Goal: Transaction & Acquisition: Purchase product/service

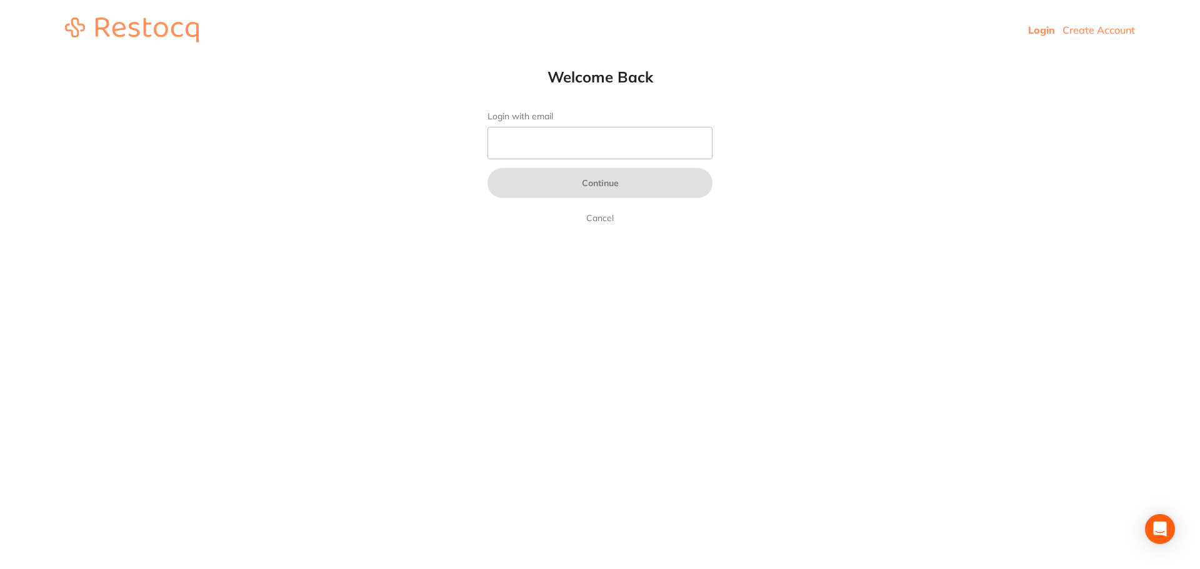
click at [580, 163] on form "Login with email Continue Cancel" at bounding box center [600, 168] width 225 height 114
click at [582, 148] on input "Login with email" at bounding box center [600, 143] width 225 height 33
type input "[EMAIL_ADDRESS][DOMAIN_NAME]"
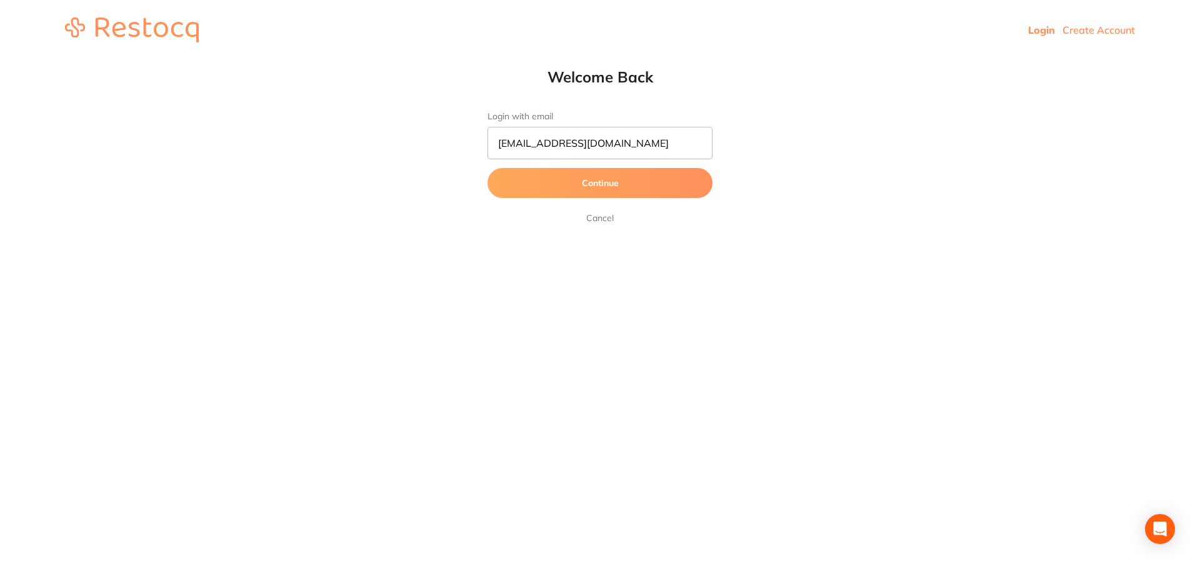
click at [622, 191] on button "Continue" at bounding box center [600, 183] width 225 height 30
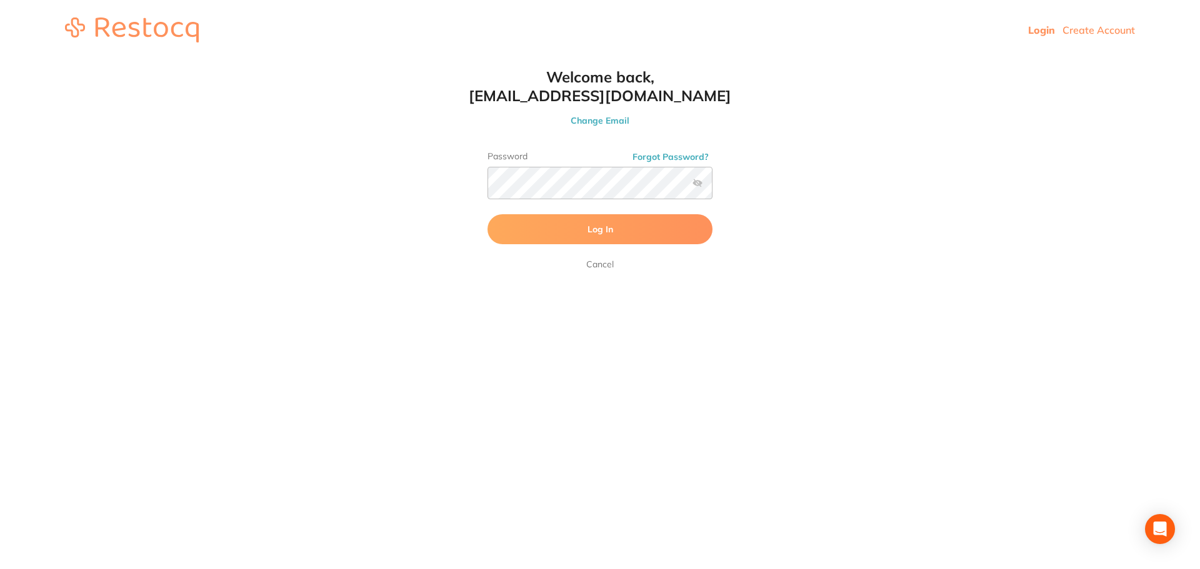
click at [699, 179] on label at bounding box center [698, 183] width 10 height 10
click at [713, 187] on input "checkbox" at bounding box center [713, 187] width 0 height 0
click at [565, 243] on button "Log In" at bounding box center [600, 229] width 225 height 30
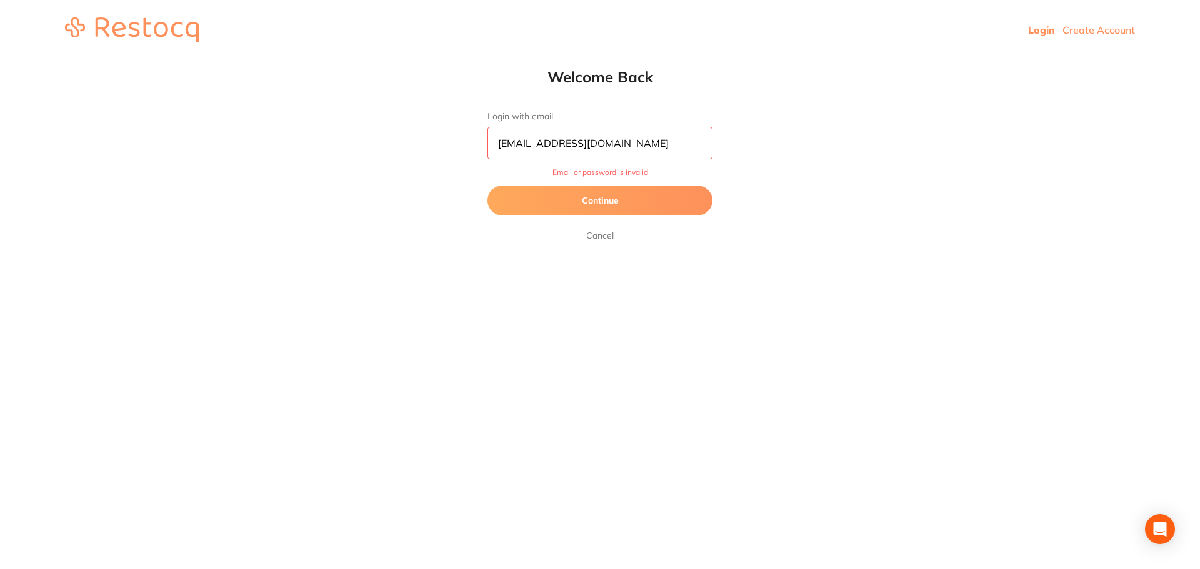
click at [581, 204] on button "Continue" at bounding box center [600, 201] width 225 height 30
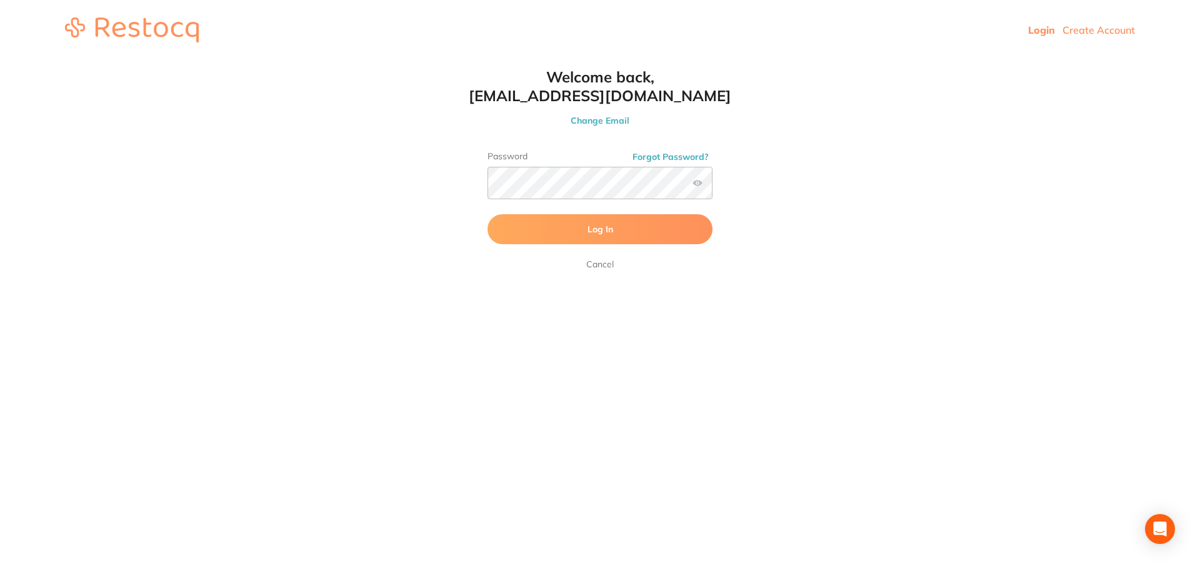
click at [584, 231] on button "Log In" at bounding box center [600, 229] width 225 height 30
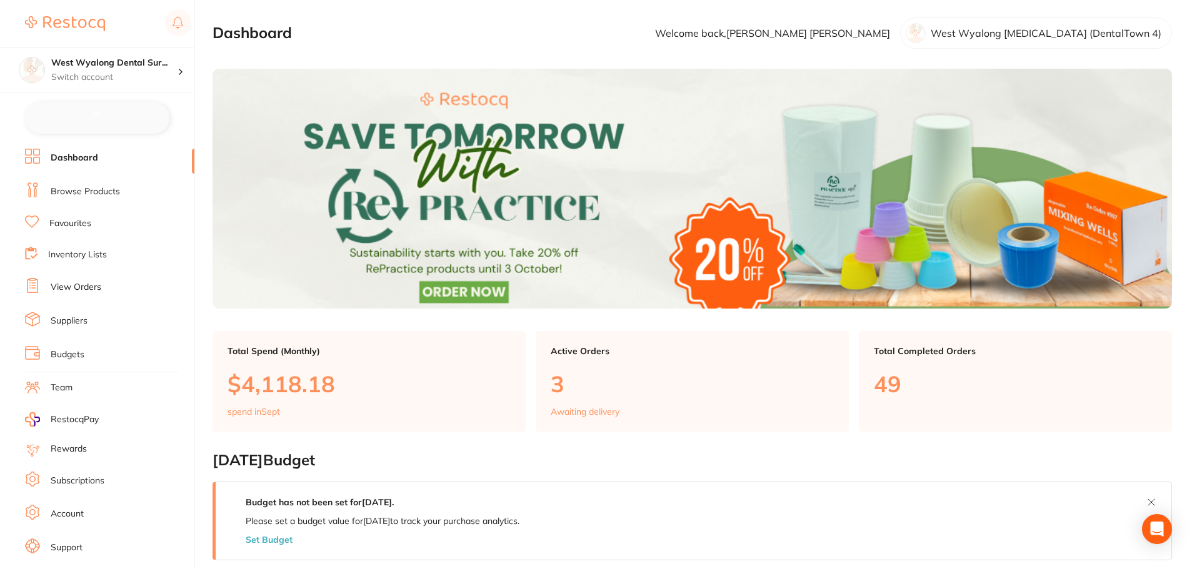
checkbox input "false"
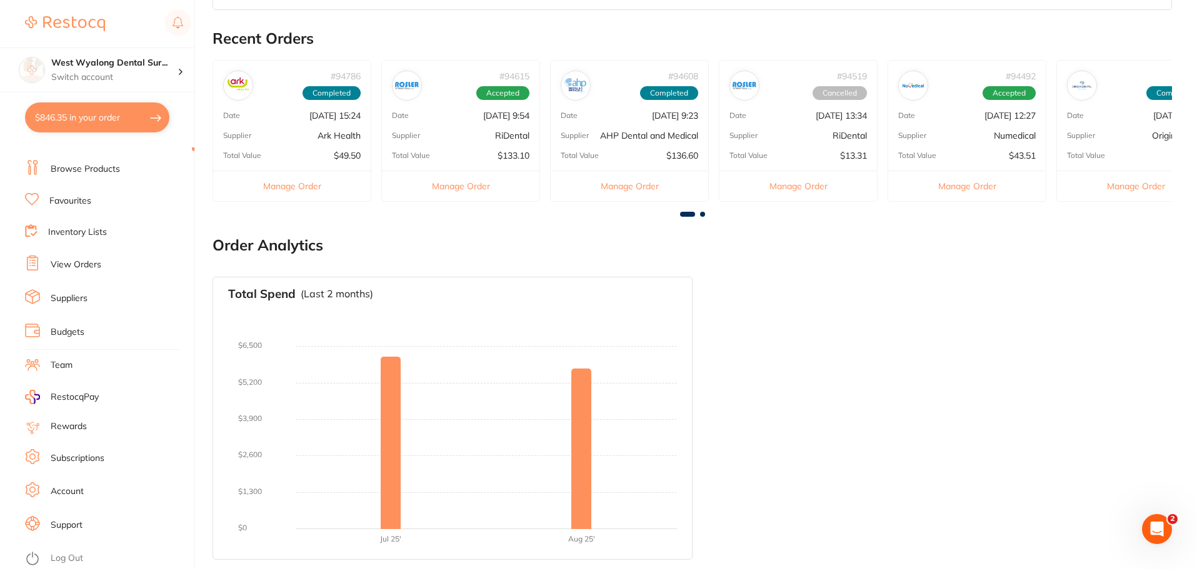
scroll to position [678, 0]
click at [66, 162] on li "Browse Products" at bounding box center [109, 169] width 169 height 19
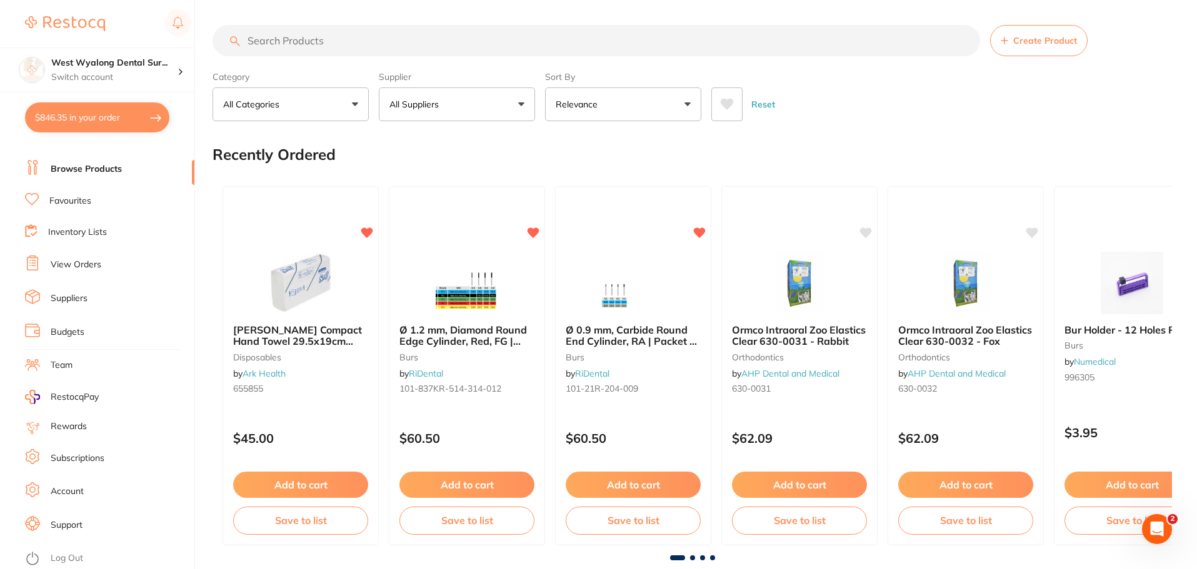
click at [406, 93] on button "All Suppliers" at bounding box center [457, 105] width 156 height 34
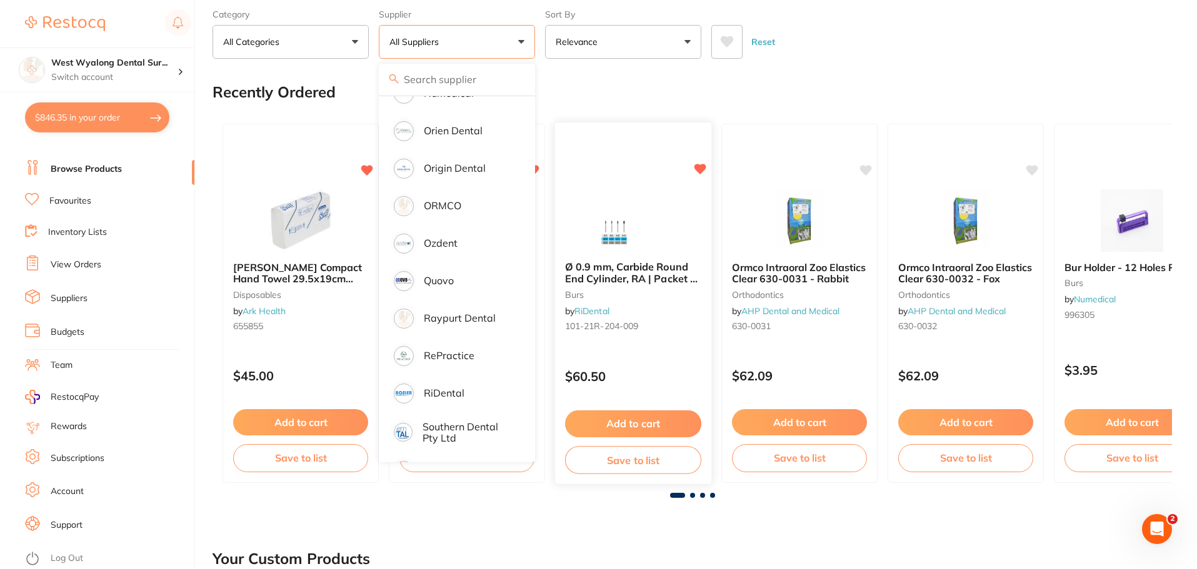
scroll to position [1086, 0]
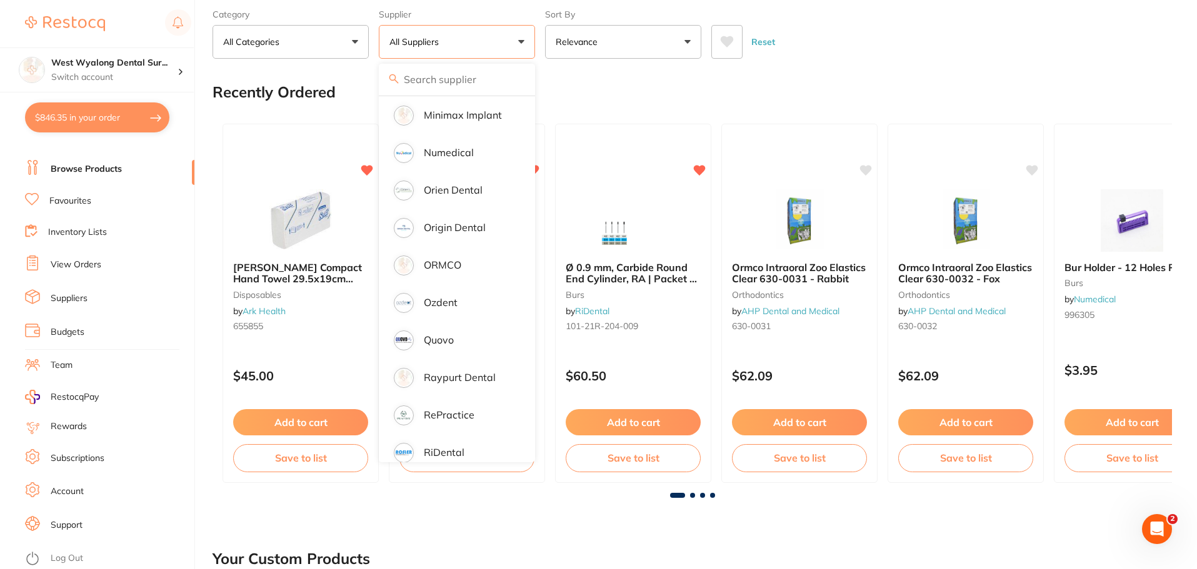
click at [910, 52] on div "Reset" at bounding box center [936, 37] width 451 height 44
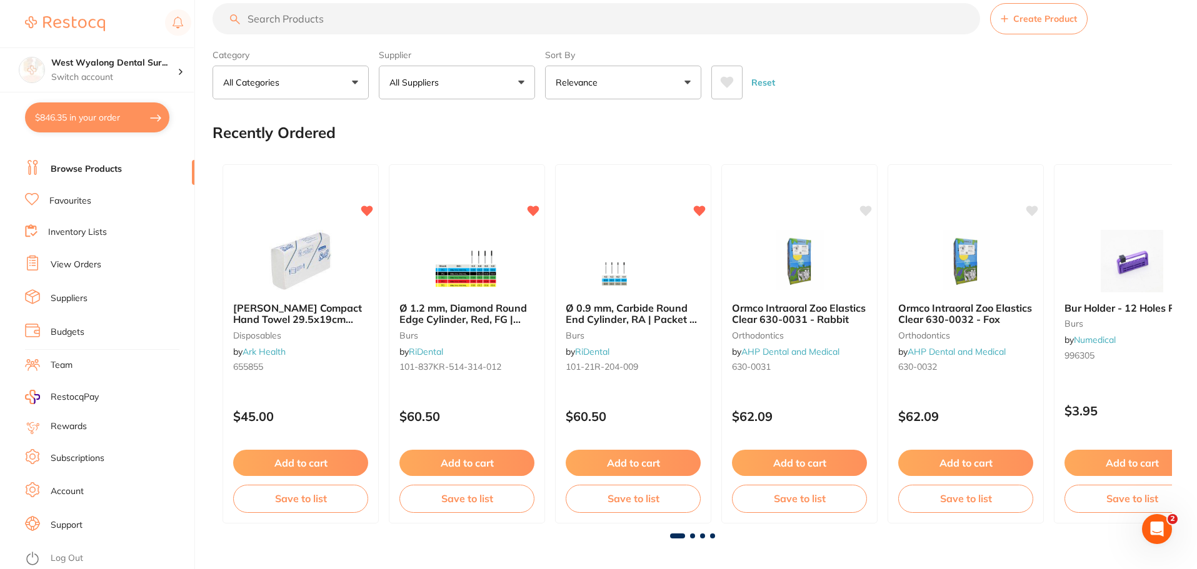
scroll to position [0, 0]
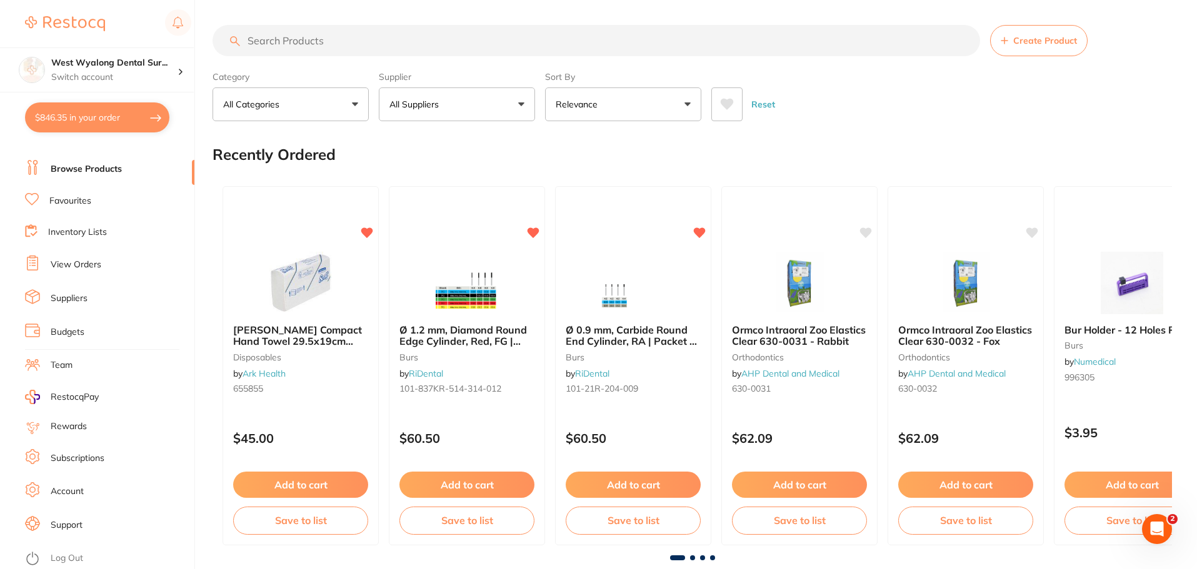
click at [364, 109] on button "All Categories" at bounding box center [291, 105] width 156 height 34
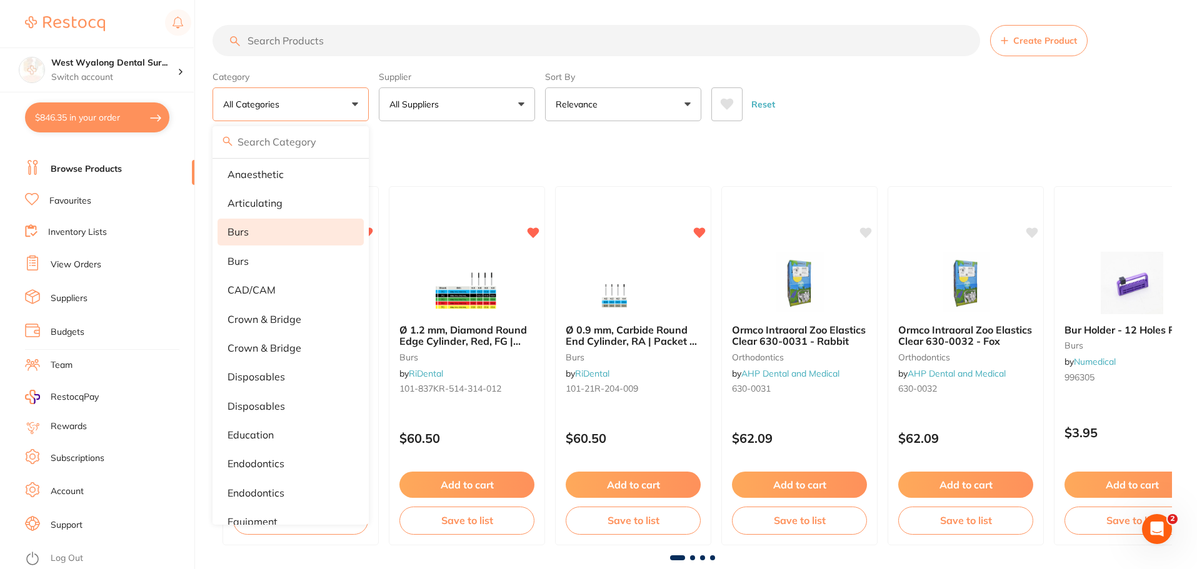
scroll to position [63, 0]
click at [281, 233] on li "burs" at bounding box center [291, 232] width 146 height 26
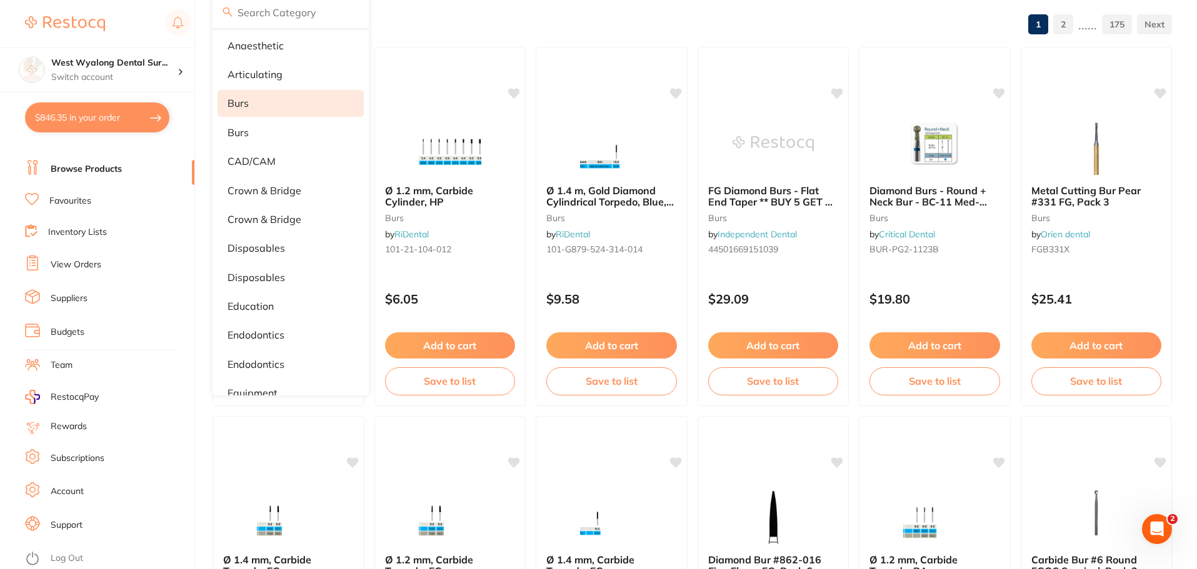
scroll to position [0, 0]
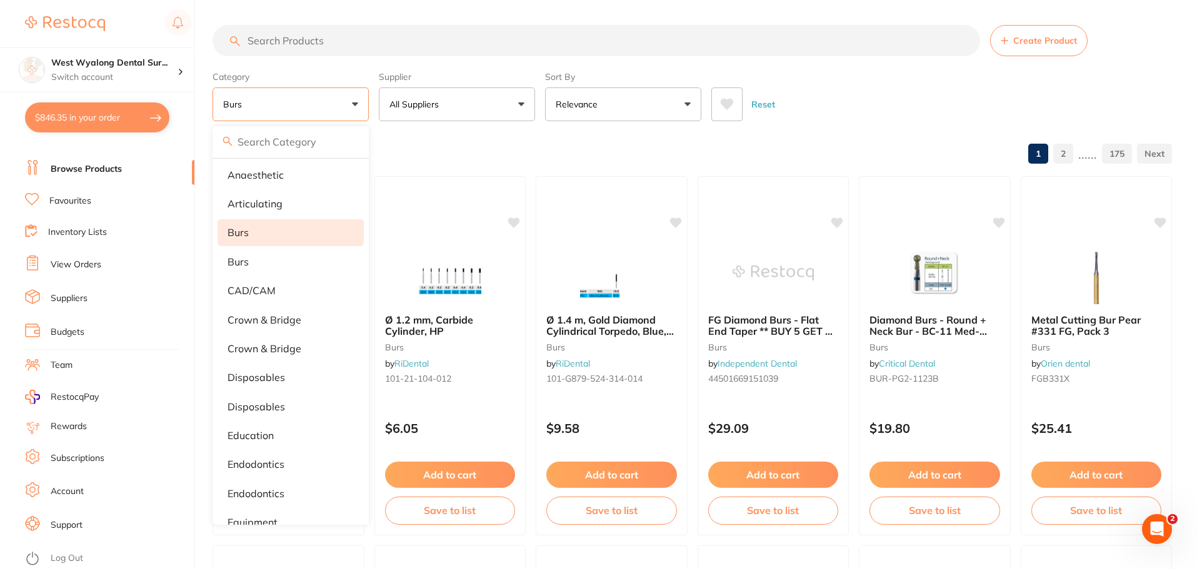
click at [270, 92] on button "burs" at bounding box center [291, 105] width 156 height 34
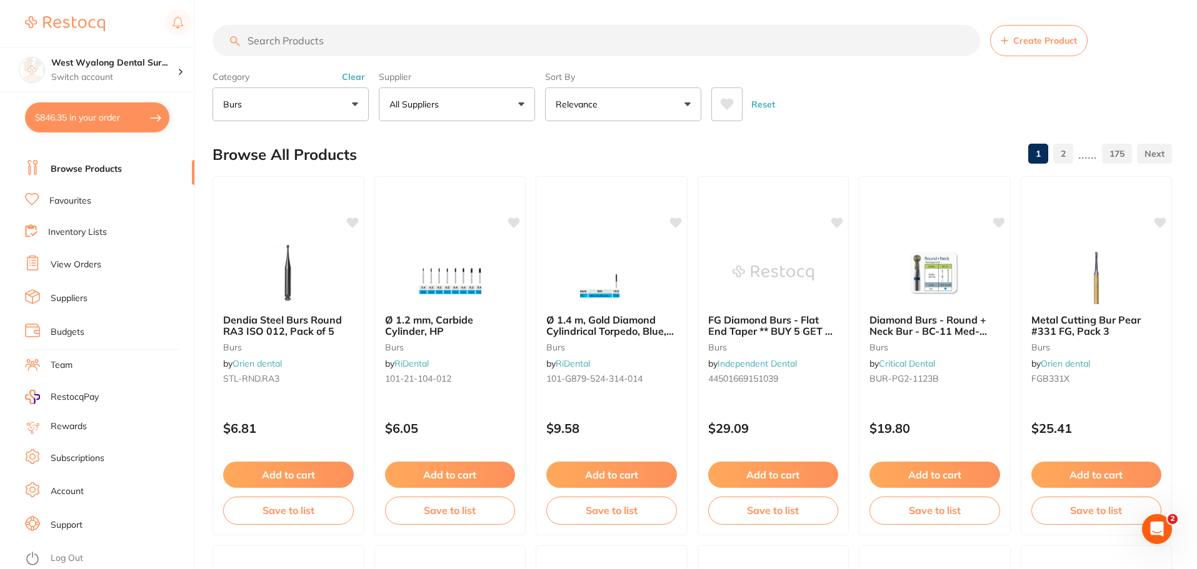
click at [245, 111] on button "burs" at bounding box center [291, 105] width 156 height 34
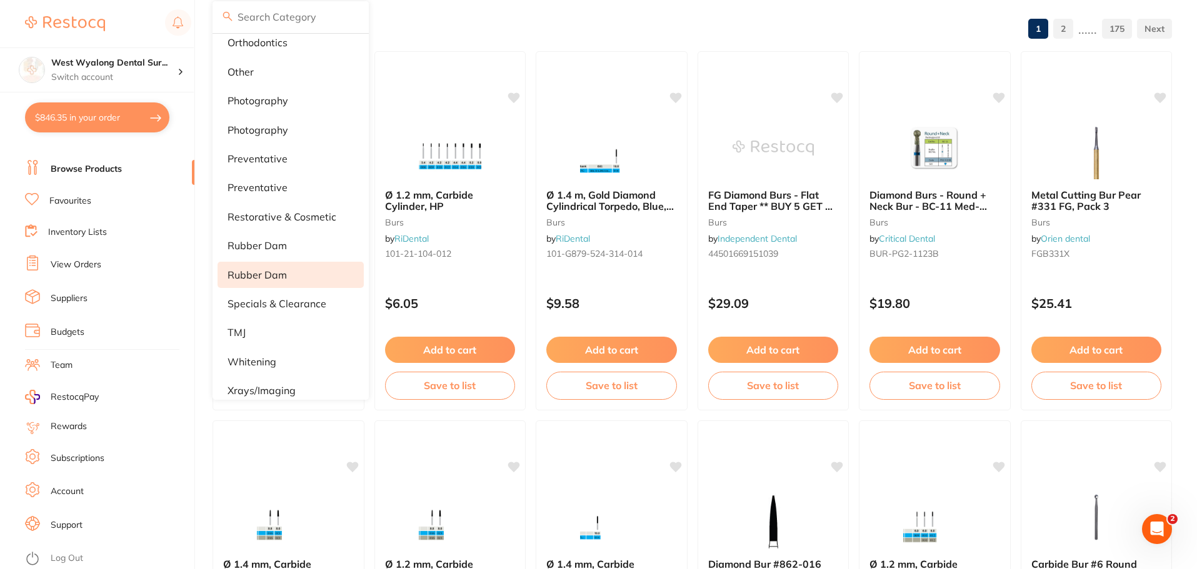
scroll to position [1041, 0]
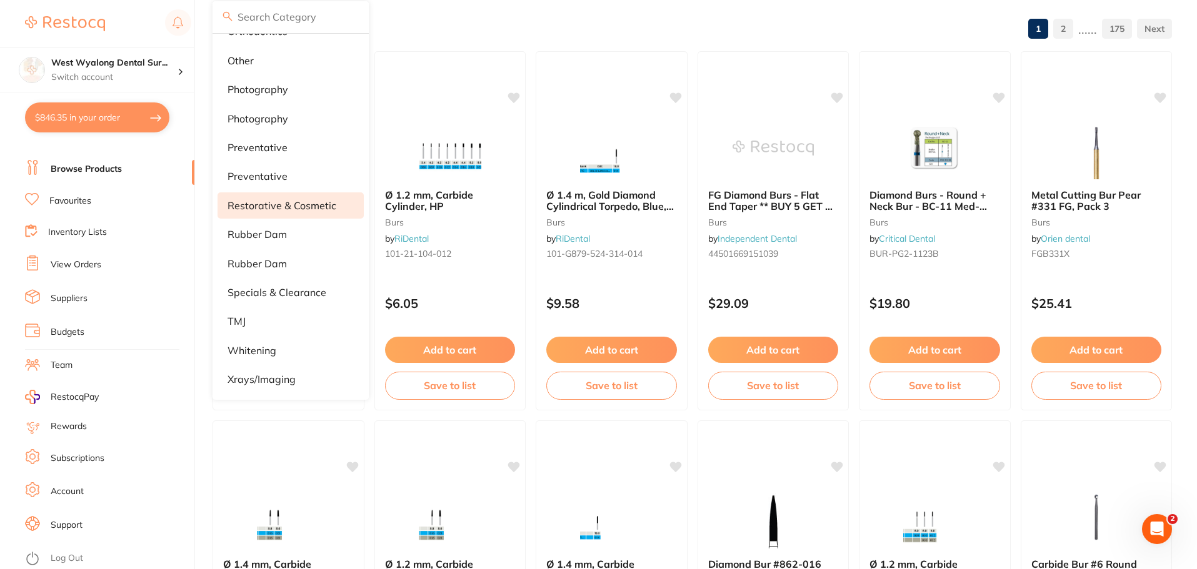
click at [264, 341] on li "whitening" at bounding box center [291, 351] width 146 height 26
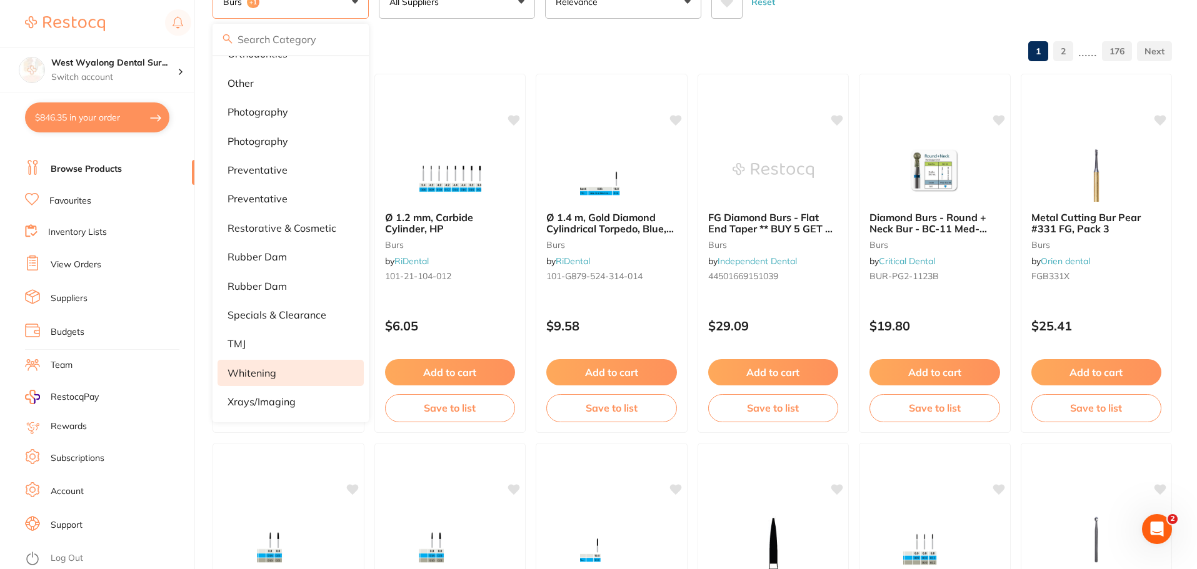
scroll to position [125, 0]
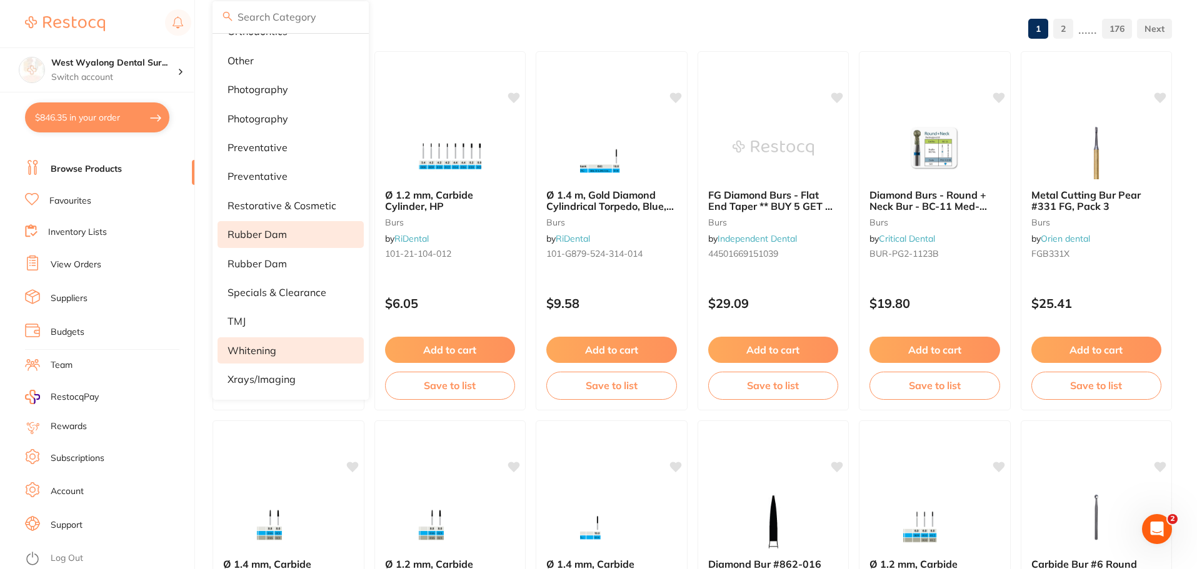
click at [238, 350] on p "whitening" at bounding box center [252, 350] width 49 height 11
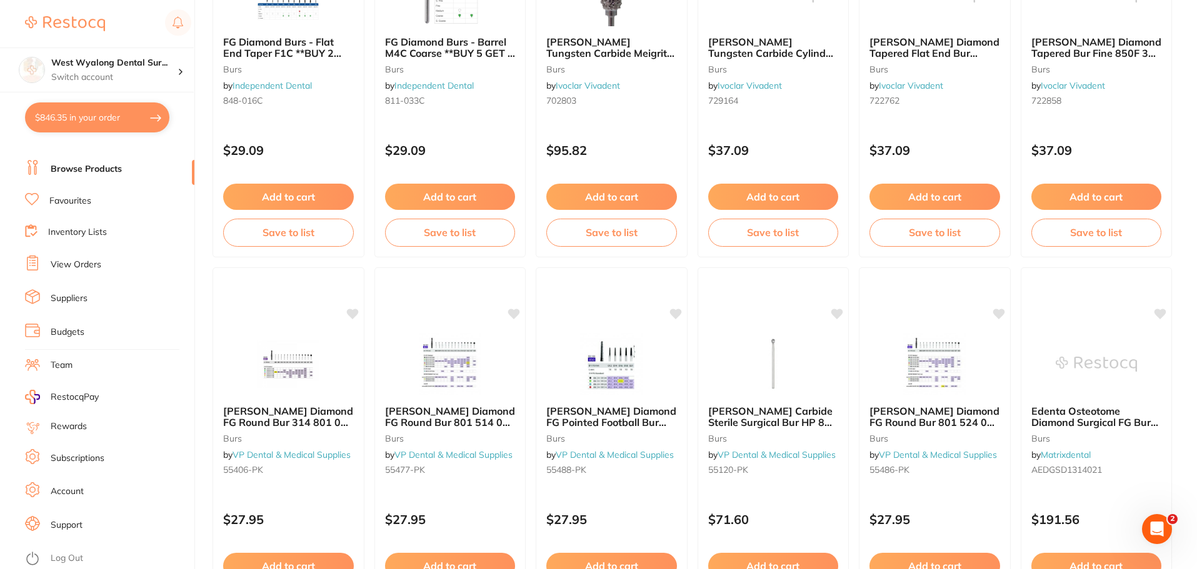
scroll to position [1750, 0]
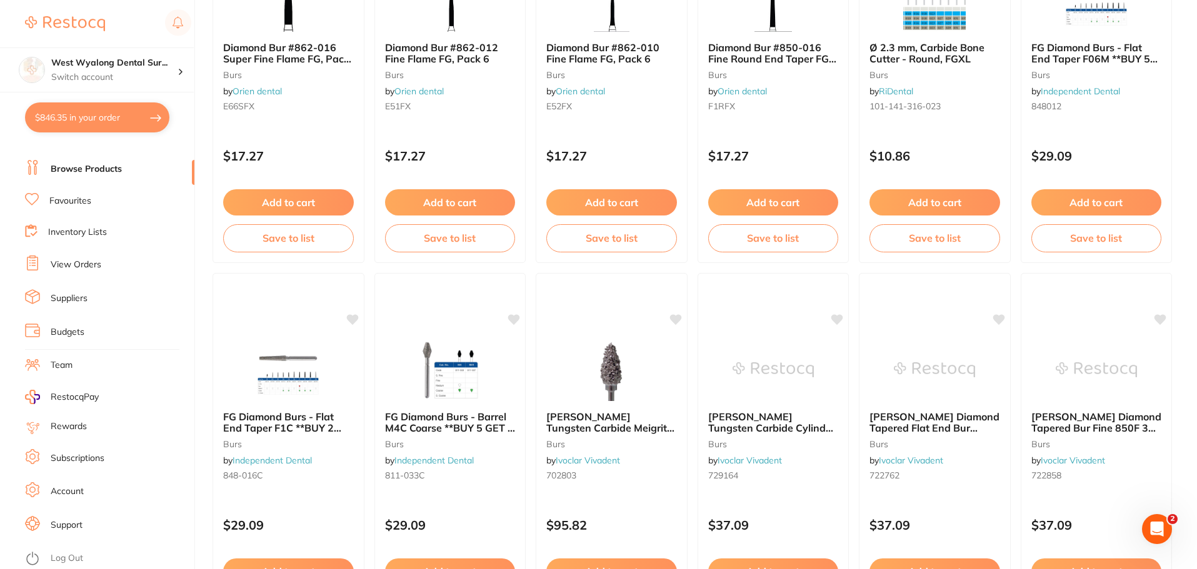
click at [96, 198] on li "Favourites" at bounding box center [109, 201] width 169 height 16
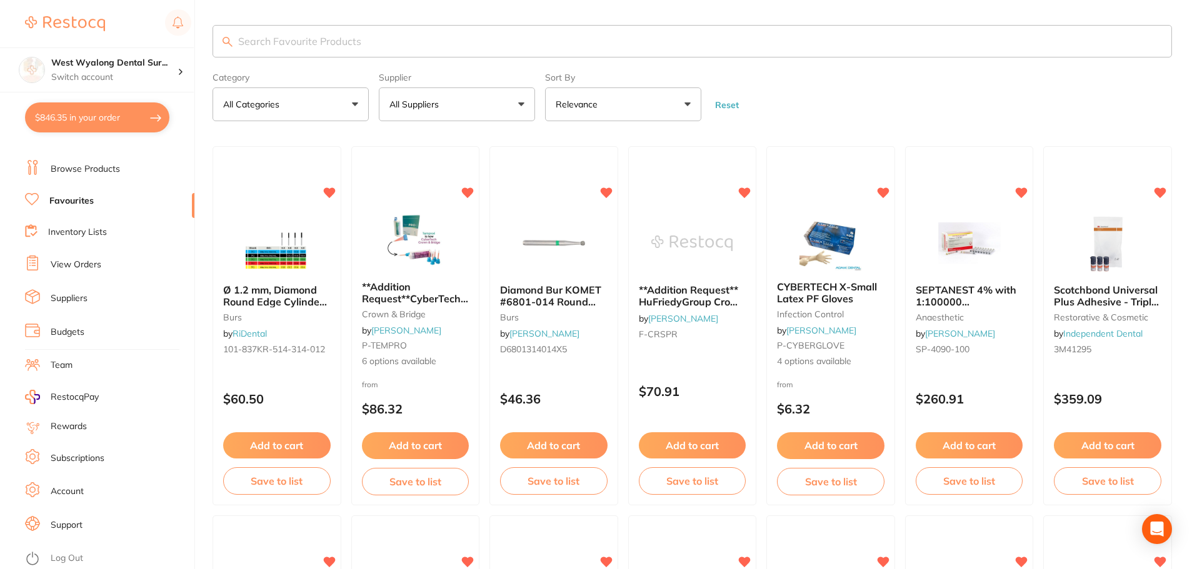
click at [261, 29] on input "search" at bounding box center [693, 41] width 960 height 33
type input "SAV"
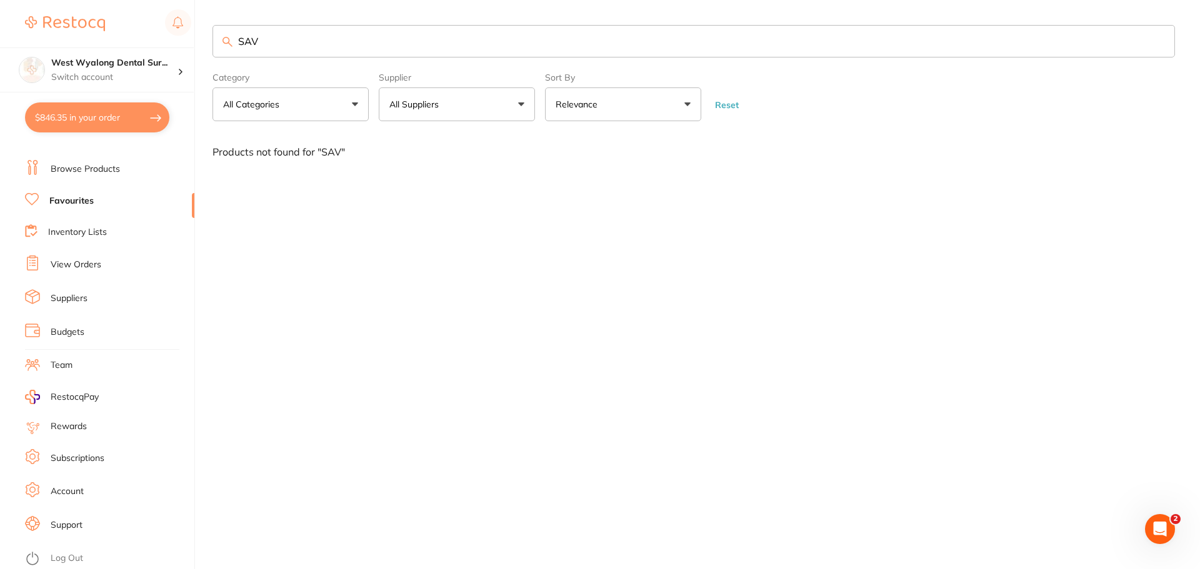
drag, startPoint x: 291, startPoint y: 41, endPoint x: 144, endPoint y: 18, distance: 148.1
click at [144, 18] on div "$846.35 West Wyalong Dental Sur... Switch account West Wyalong [MEDICAL_DATA] (…" at bounding box center [600, 284] width 1200 height 569
